Goal: Task Accomplishment & Management: Manage account settings

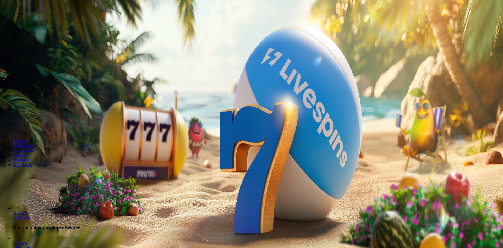
click at [27, 125] on span "Talleta ja pelaa" at bounding box center [15, 127] width 23 height 4
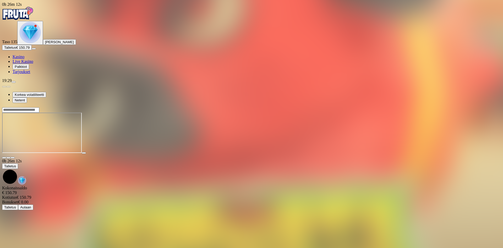
click at [14, 82] on span "menu icon" at bounding box center [14, 82] width 0 height 0
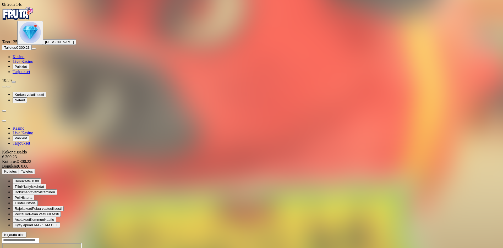
click at [17, 169] on span "Kotiutus" at bounding box center [10, 171] width 13 height 4
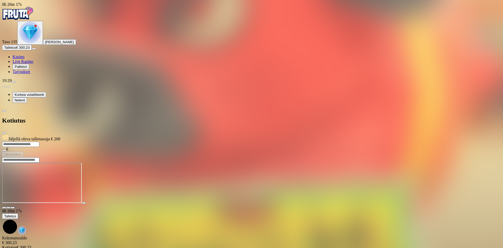
click at [39, 142] on input "number" at bounding box center [20, 144] width 37 height 5
type input "***"
click at [21, 152] on span "Ulosmaksu" at bounding box center [12, 154] width 17 height 4
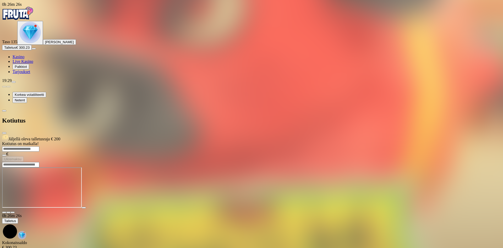
click at [469, 162] on div at bounding box center [251, 162] width 498 height 0
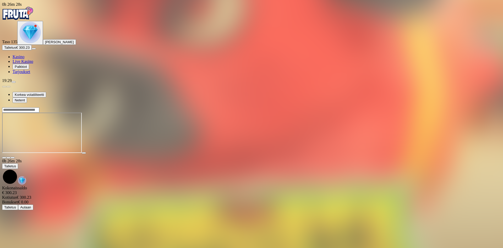
click at [4, 158] on span "close icon" at bounding box center [4, 158] width 0 height 0
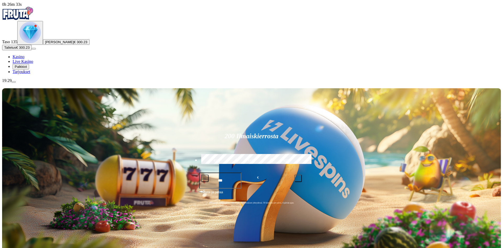
click at [27, 43] on img "Primary" at bounding box center [29, 32] width 21 height 21
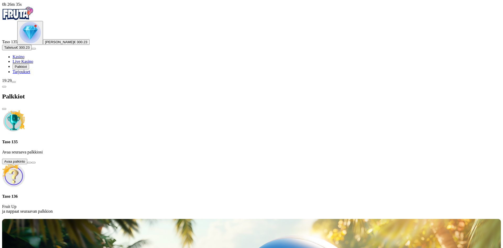
click at [31, 162] on button at bounding box center [29, 163] width 4 height 2
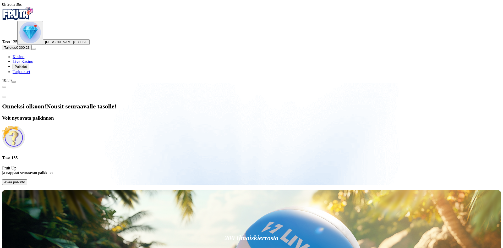
click at [25, 180] on span "Avaa palkinto" at bounding box center [14, 182] width 21 height 4
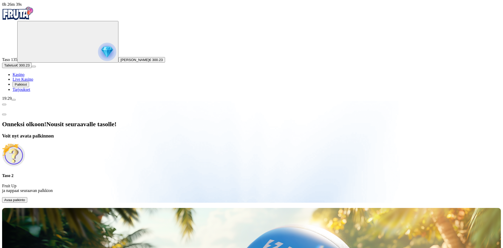
click at [25, 198] on span "Avaa palkinto" at bounding box center [14, 200] width 21 height 4
click at [99, 184] on p "Fruit Up ja nappaat seuraavan palkkion" at bounding box center [251, 188] width 498 height 9
click at [25, 198] on span "Avaa palkinto" at bounding box center [14, 200] width 21 height 4
click at [115, 164] on div "Onneksi olkoon! Nousit seuraavalle tasolle! Voit nyt avata palkinnon Taso 2 Fru…" at bounding box center [251, 162] width 498 height 82
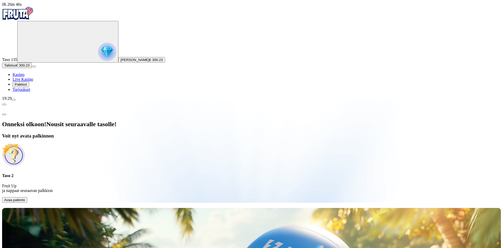
click at [115, 164] on div "Onneksi olkoon! Nousit seuraavalle tasolle! Voit nyt avata palkinnon Taso 2 Fru…" at bounding box center [251, 162] width 498 height 82
click at [25, 198] on span "Avaa palkinto" at bounding box center [14, 200] width 21 height 4
click at [99, 173] on div "Taso 2 Fruit Up ja nappaat seuraavan palkkion" at bounding box center [251, 183] width 498 height 20
click at [25, 143] on img at bounding box center [13, 154] width 23 height 23
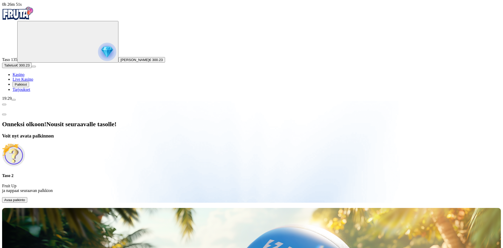
click at [25, 143] on img at bounding box center [13, 154] width 23 height 23
click at [98, 50] on img "Primary" at bounding box center [107, 52] width 18 height 18
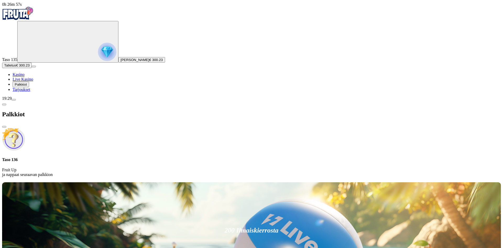
click at [114, 157] on h4 "Taso 136" at bounding box center [251, 159] width 498 height 5
click at [101, 168] on p "Fruit Up ja nappaat seuraavan palkkion" at bounding box center [251, 172] width 498 height 9
click at [25, 128] on img at bounding box center [13, 139] width 23 height 23
click at [100, 168] on p "Fruit Up ja nappaat seuraavan palkkion" at bounding box center [251, 172] width 498 height 9
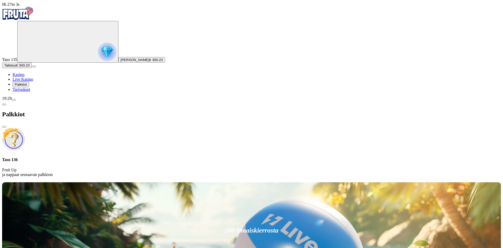
click at [4, 127] on span "close icon" at bounding box center [4, 127] width 0 height 0
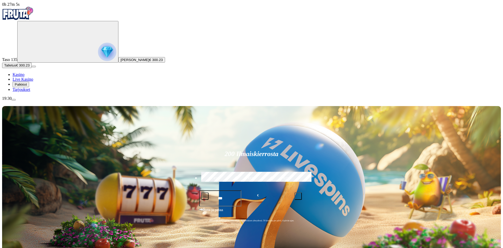
click at [27, 86] on span "Palkkiot" at bounding box center [21, 84] width 12 height 4
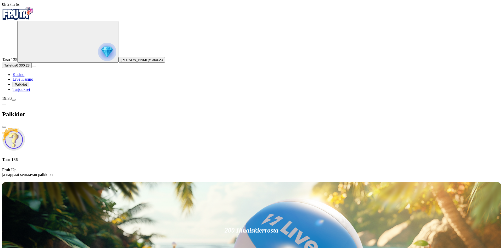
click at [97, 157] on div "Taso 136 Fruit Up ja nappaat seuraavan palkkion" at bounding box center [251, 167] width 498 height 20
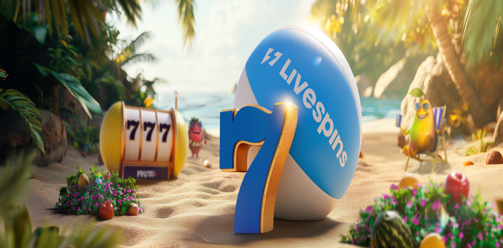
click at [14, 100] on span "menu icon" at bounding box center [14, 100] width 0 height 0
click at [29, 206] on span "Pelitauko" at bounding box center [22, 208] width 14 height 4
click at [73, 181] on label "7 päivää" at bounding box center [65, 183] width 14 height 4
click at [26, 191] on span "Aloita aikalisä" at bounding box center [14, 193] width 21 height 4
click at [164, 223] on button "Kyllä" at bounding box center [170, 225] width 12 height 5
